Goal: Contribute content: Add original content to the website for others to see

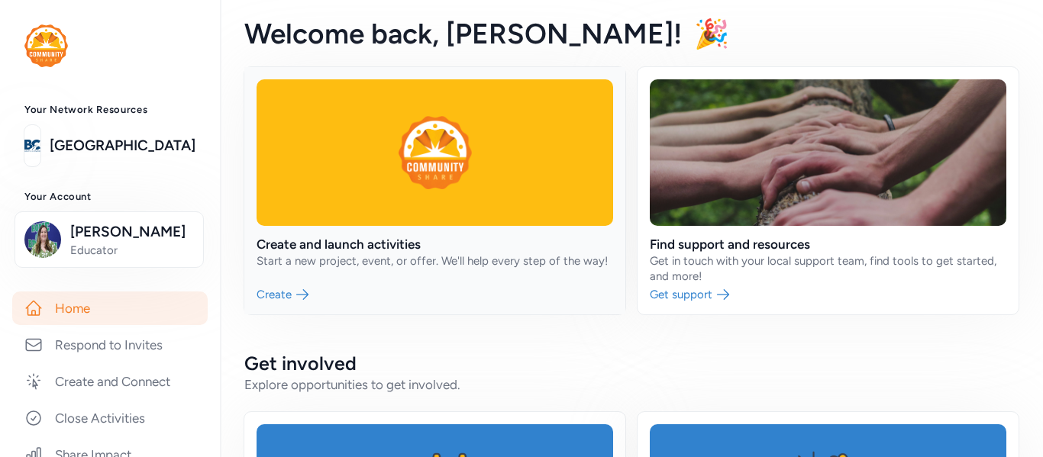
click at [286, 313] on link at bounding box center [434, 190] width 381 height 247
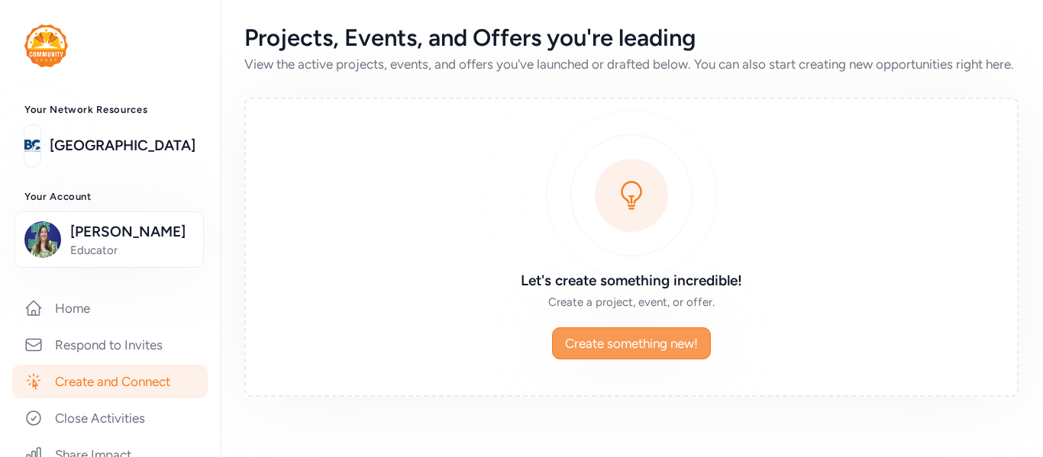
click at [673, 353] on span "Create something new!" at bounding box center [631, 343] width 133 height 18
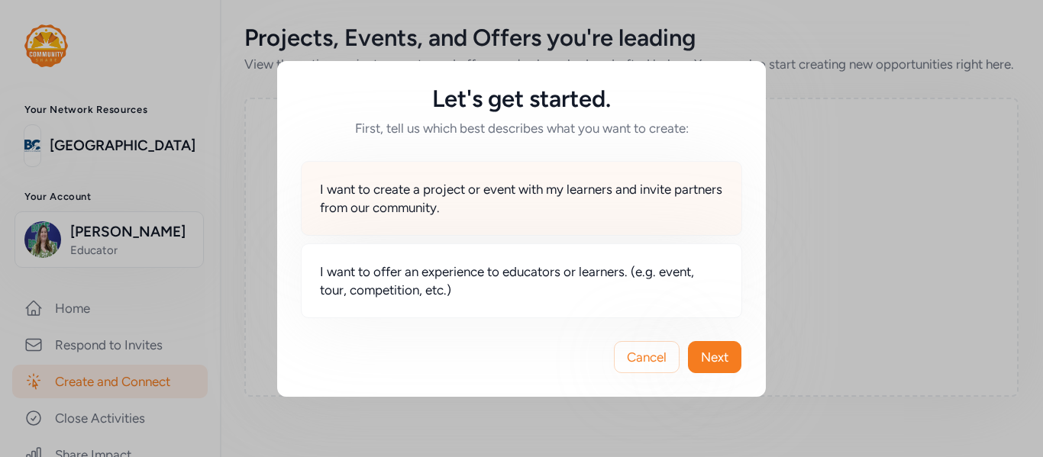
click at [626, 206] on span "I want to create a project or event with my learners and invite partners from o…" at bounding box center [521, 198] width 403 height 37
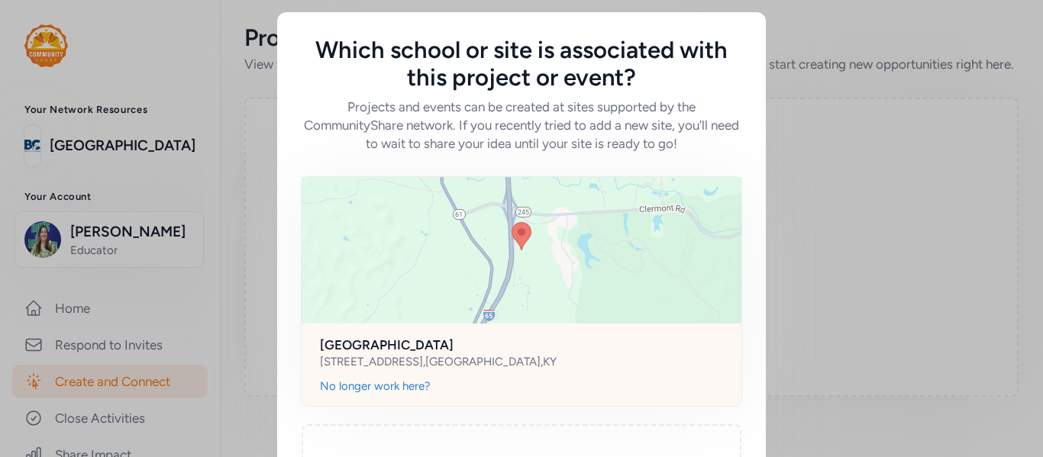
click at [527, 295] on div at bounding box center [522, 250] width 440 height 147
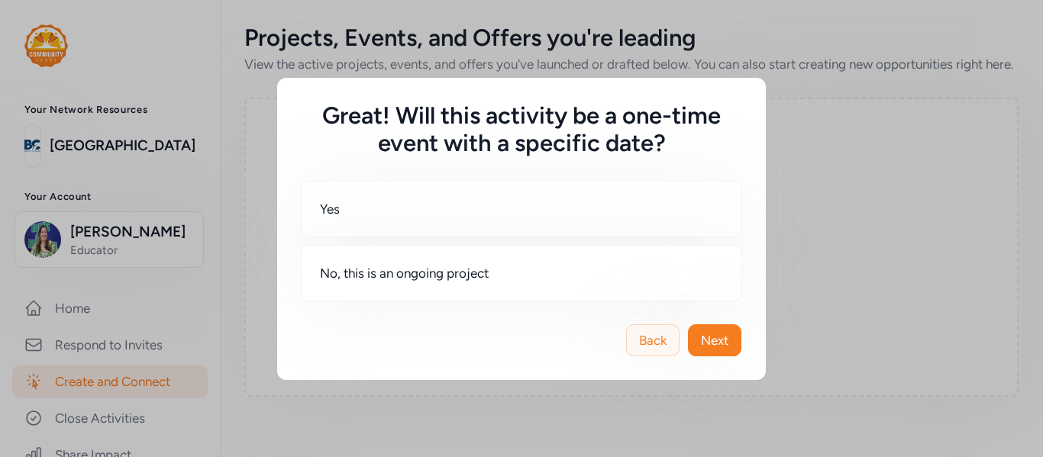
click at [657, 346] on span "Back" at bounding box center [652, 340] width 27 height 18
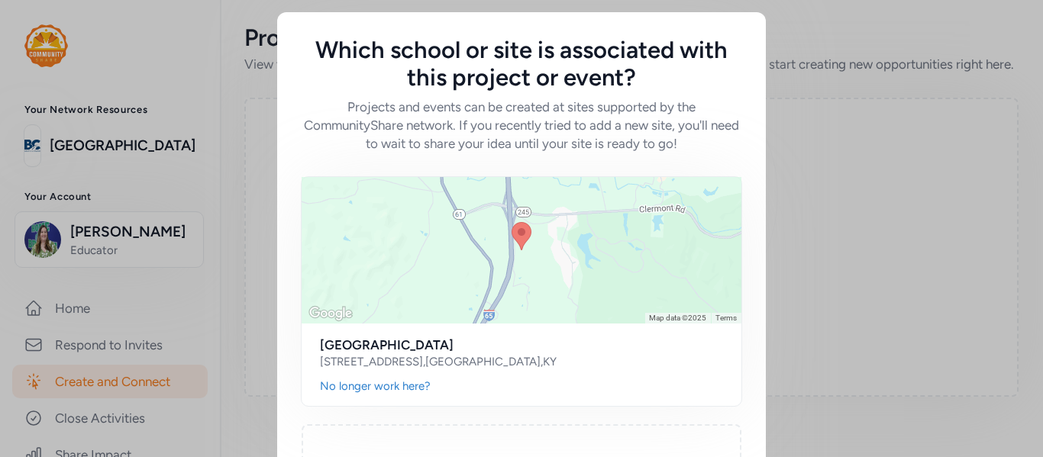
click at [953, 266] on div "Which school or site is associated with this project or event? Projects and eve…" at bounding box center [521, 311] width 1043 height 623
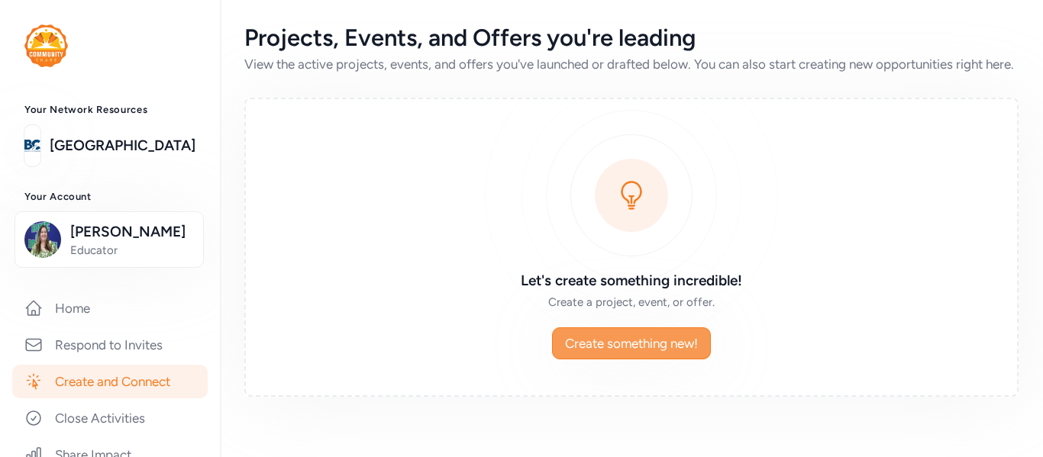
click at [661, 360] on button "Create something new!" at bounding box center [631, 343] width 159 height 32
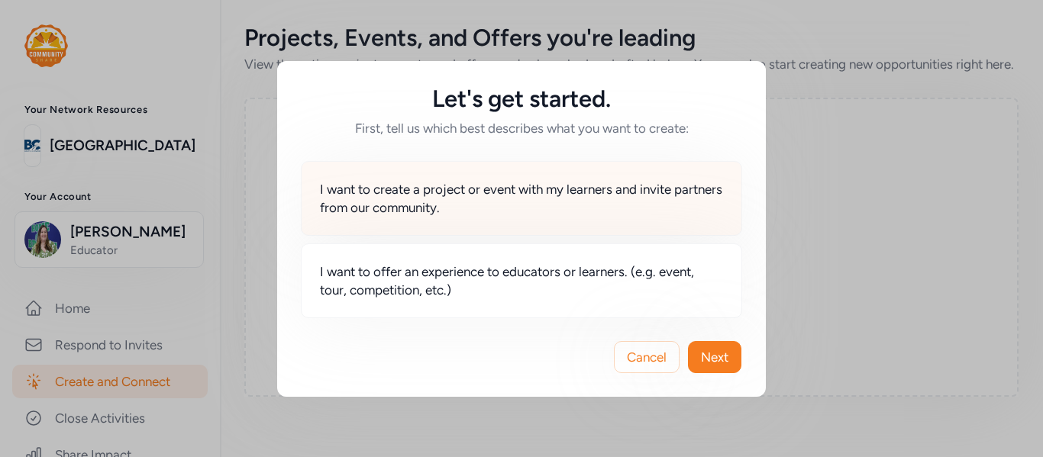
click at [548, 198] on span "I want to create a project or event with my learners and invite partners from o…" at bounding box center [521, 198] width 403 height 37
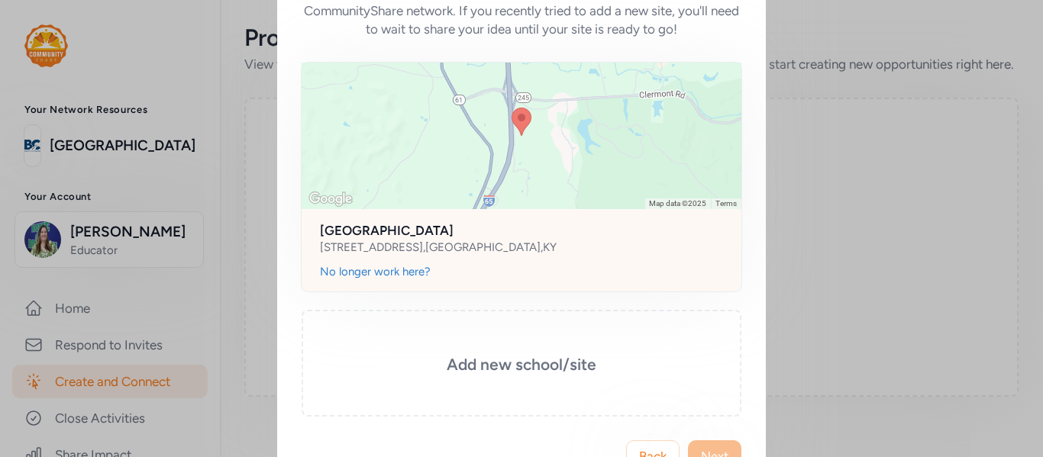
scroll to position [122, 0]
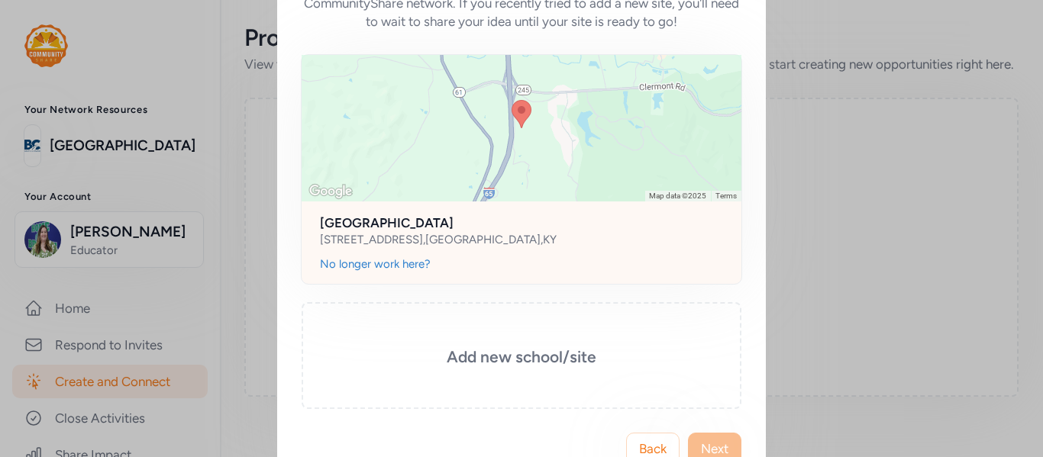
click at [565, 193] on div at bounding box center [522, 128] width 440 height 147
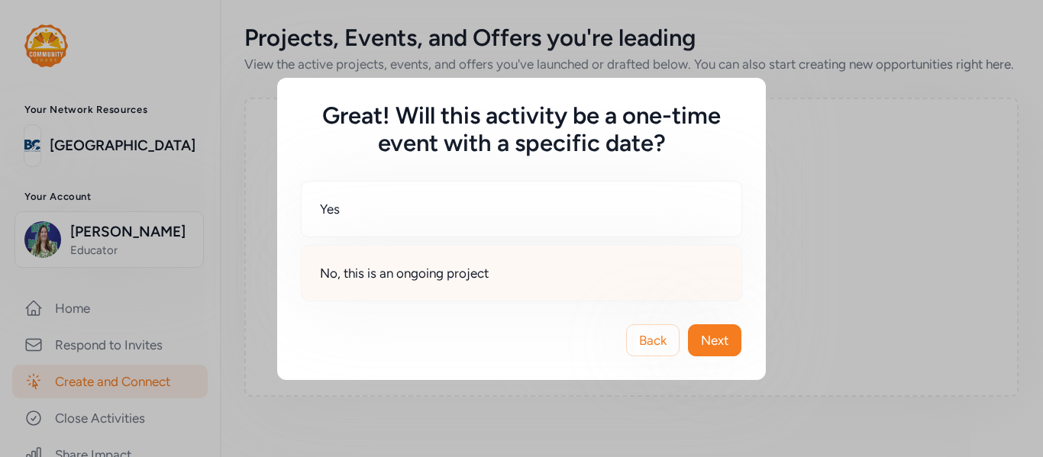
click at [488, 276] on span "No, this is an ongoing project" at bounding box center [404, 273] width 169 height 18
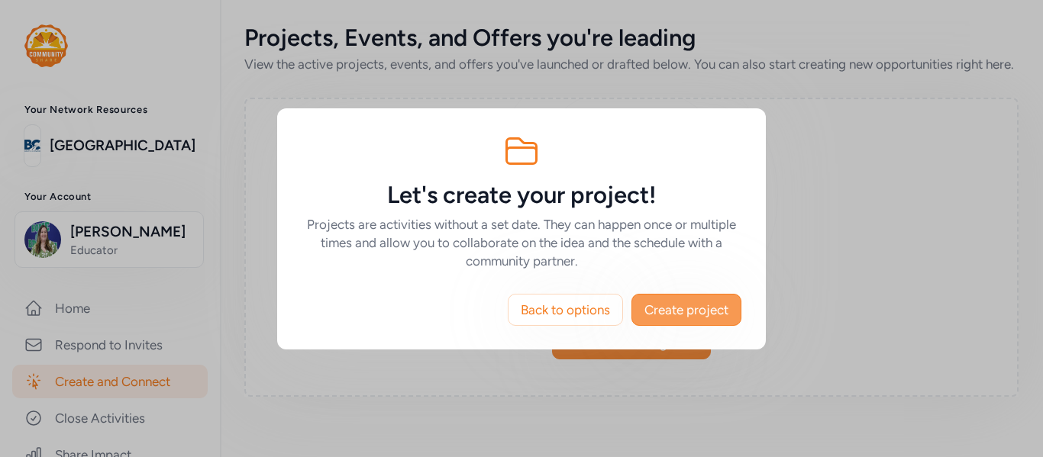
click at [699, 321] on button "Create project" at bounding box center [686, 310] width 110 height 32
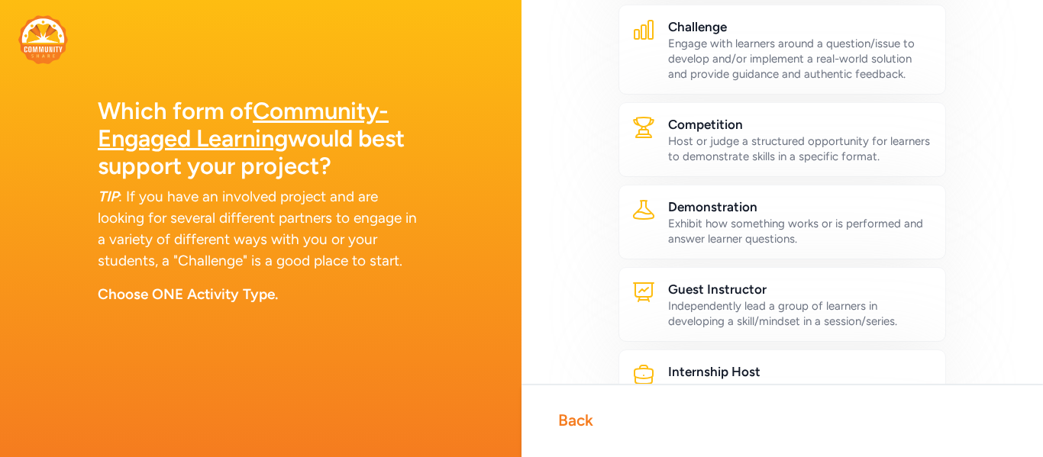
scroll to position [331, 0]
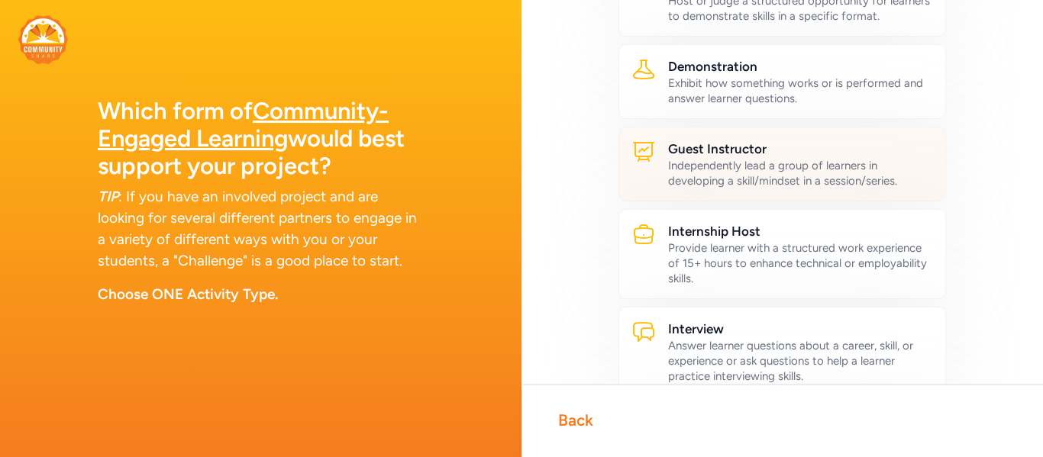
click at [814, 161] on div "Independently lead a group of learners in developing a skill/mindset in a sessi…" at bounding box center [800, 173] width 265 height 31
